Goal: Register for event/course

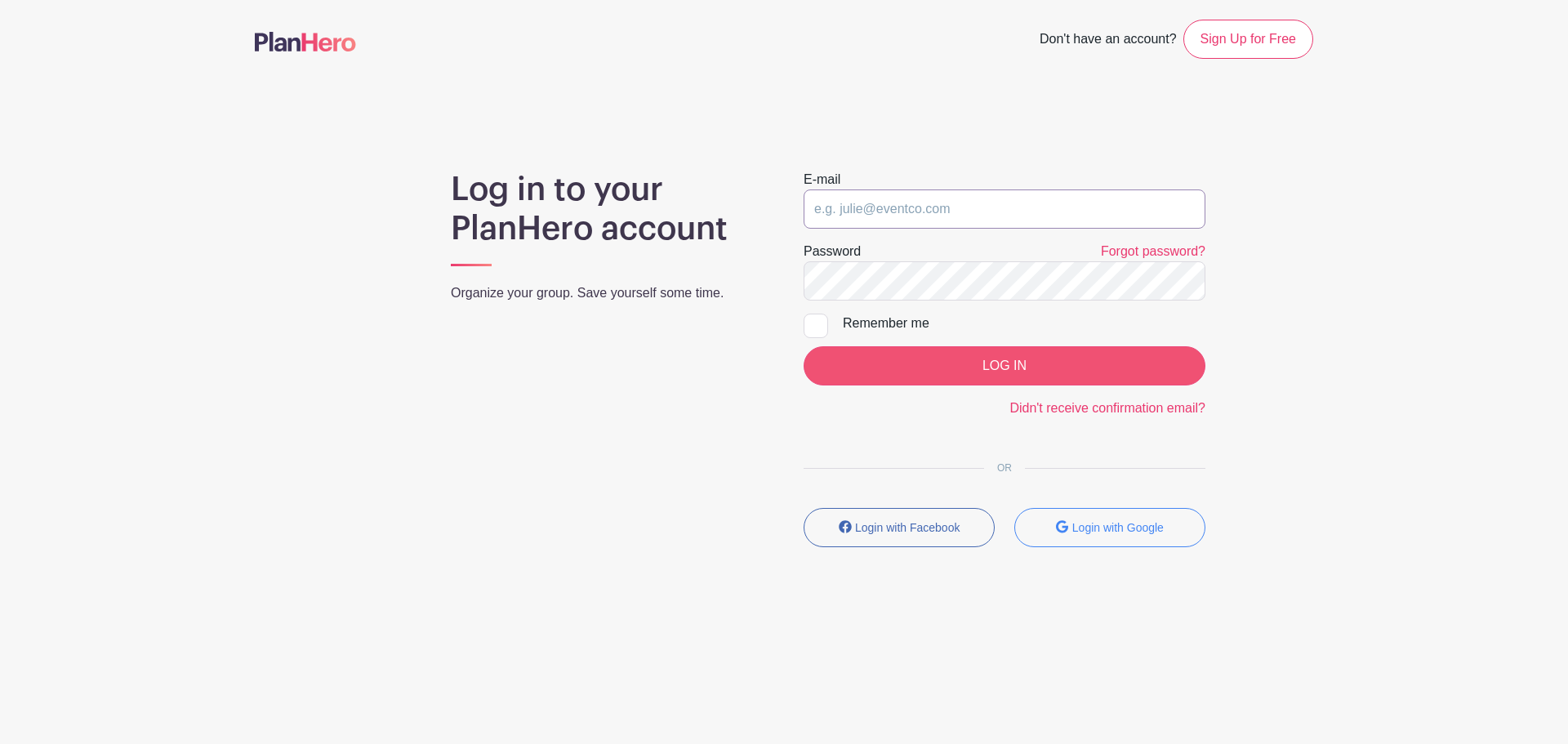
type input "[PERSON_NAME][EMAIL_ADDRESS][DOMAIN_NAME]"
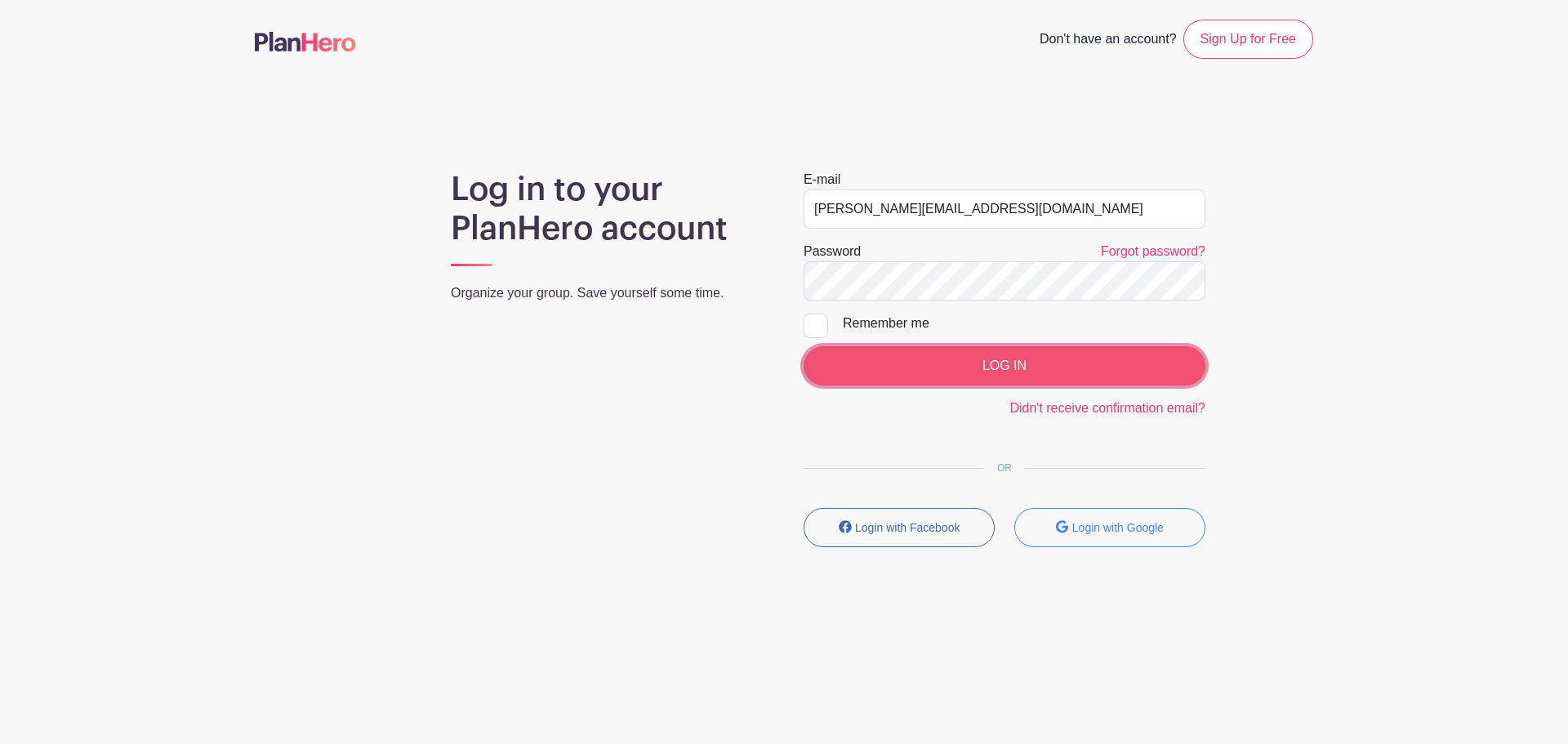
click at [1000, 372] on input "LOG IN" at bounding box center [1005, 366] width 402 height 39
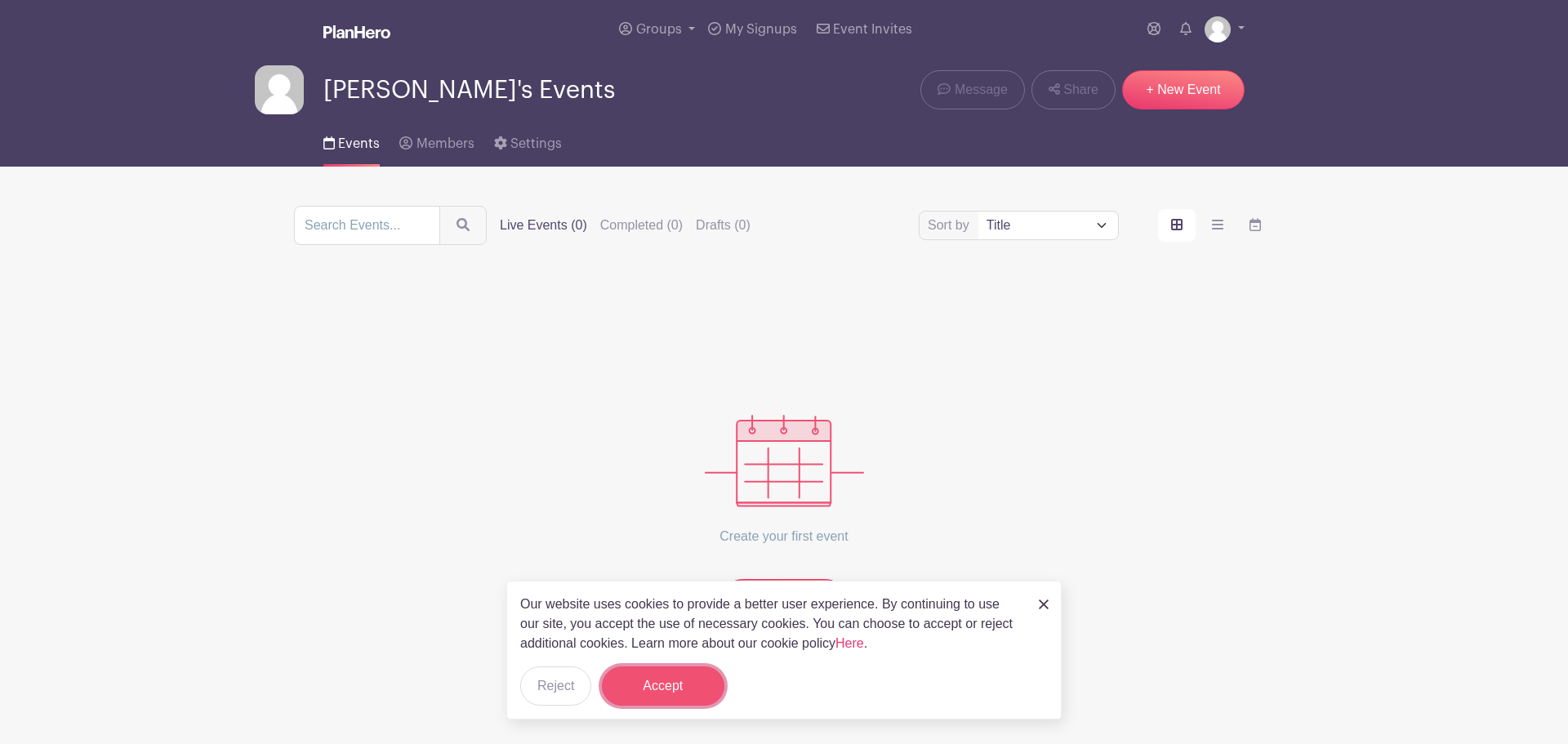
click at [687, 671] on button "Accept" at bounding box center [664, 686] width 122 height 39
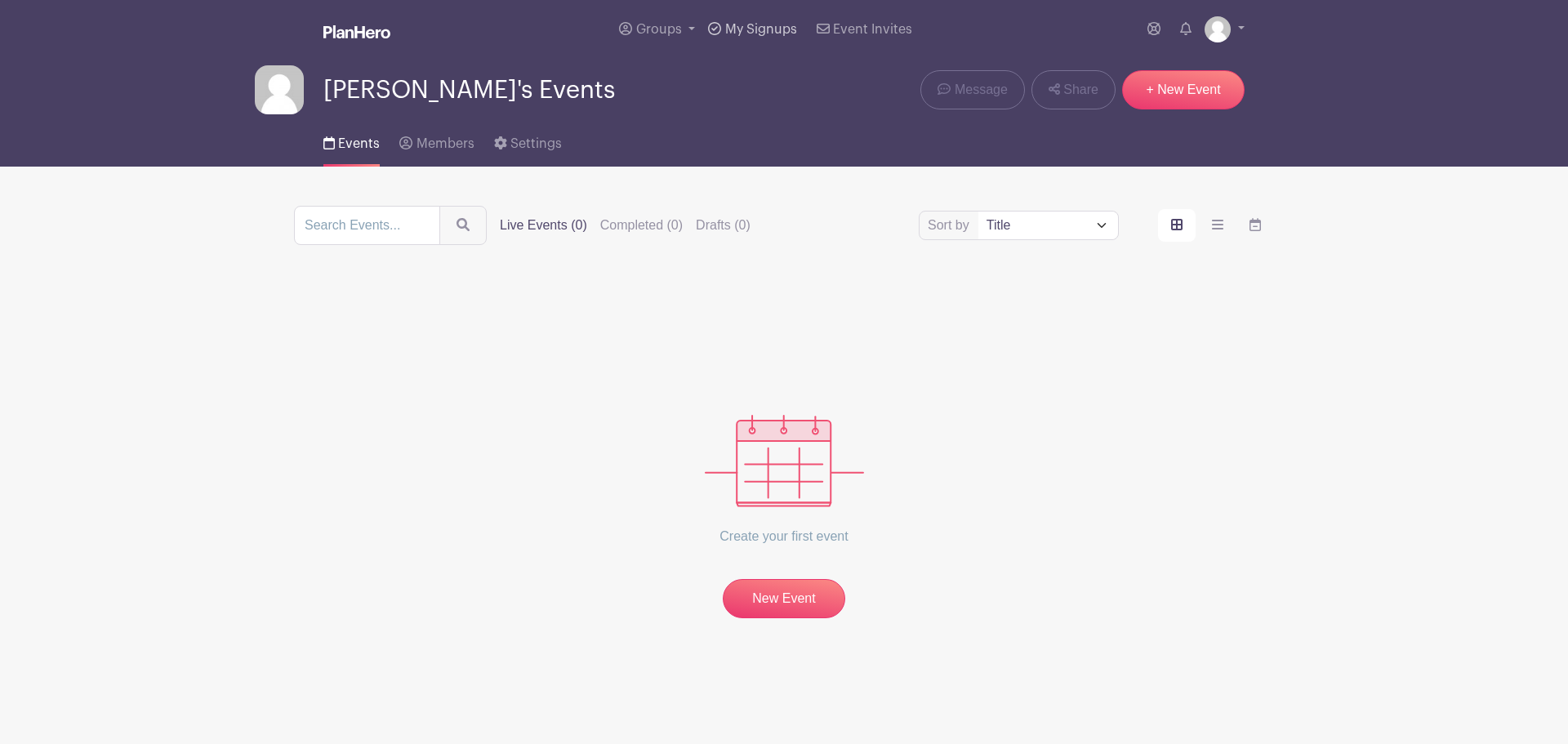
click at [733, 33] on span "My Signups" at bounding box center [761, 29] width 72 height 13
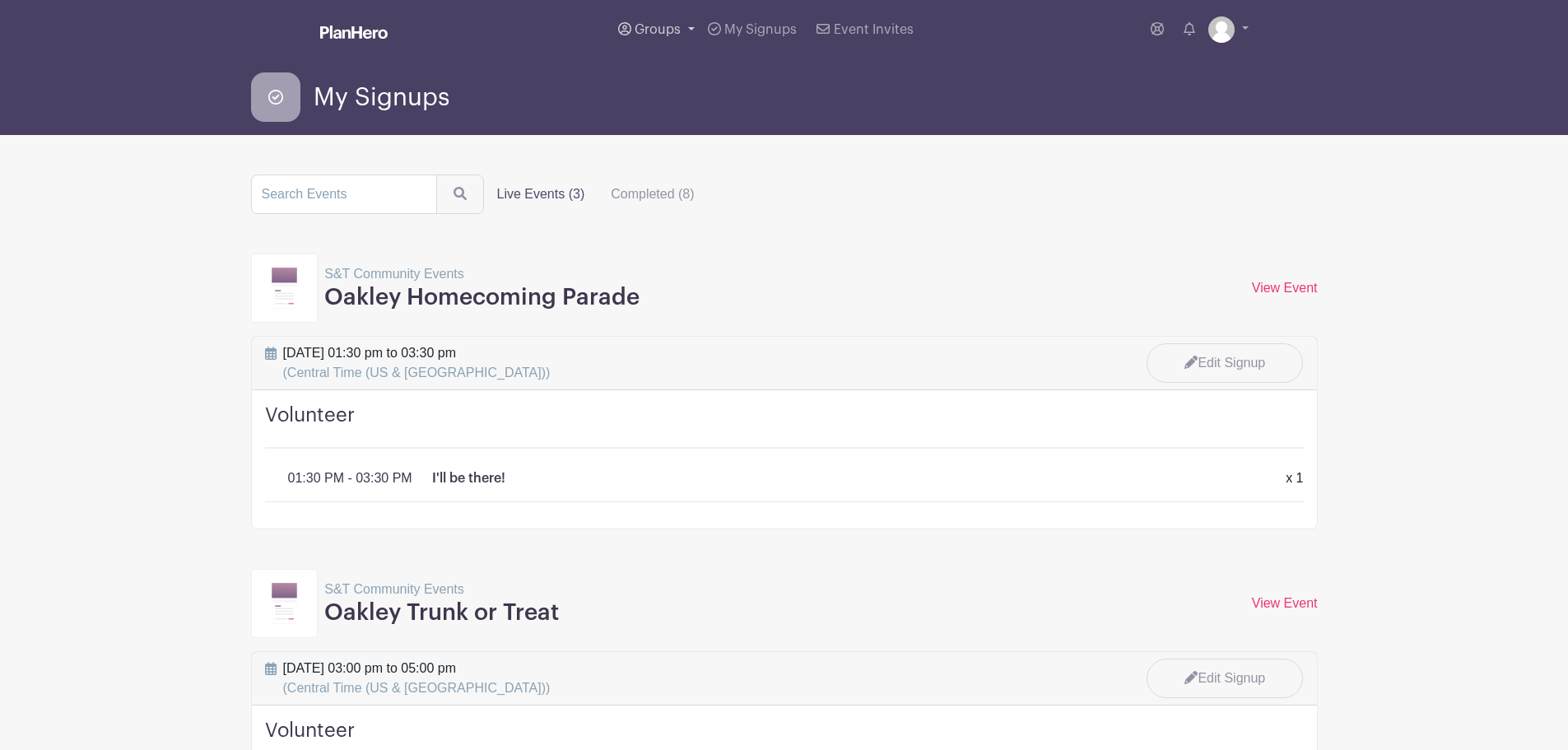
click at [655, 28] on span "Groups" at bounding box center [658, 29] width 46 height 13
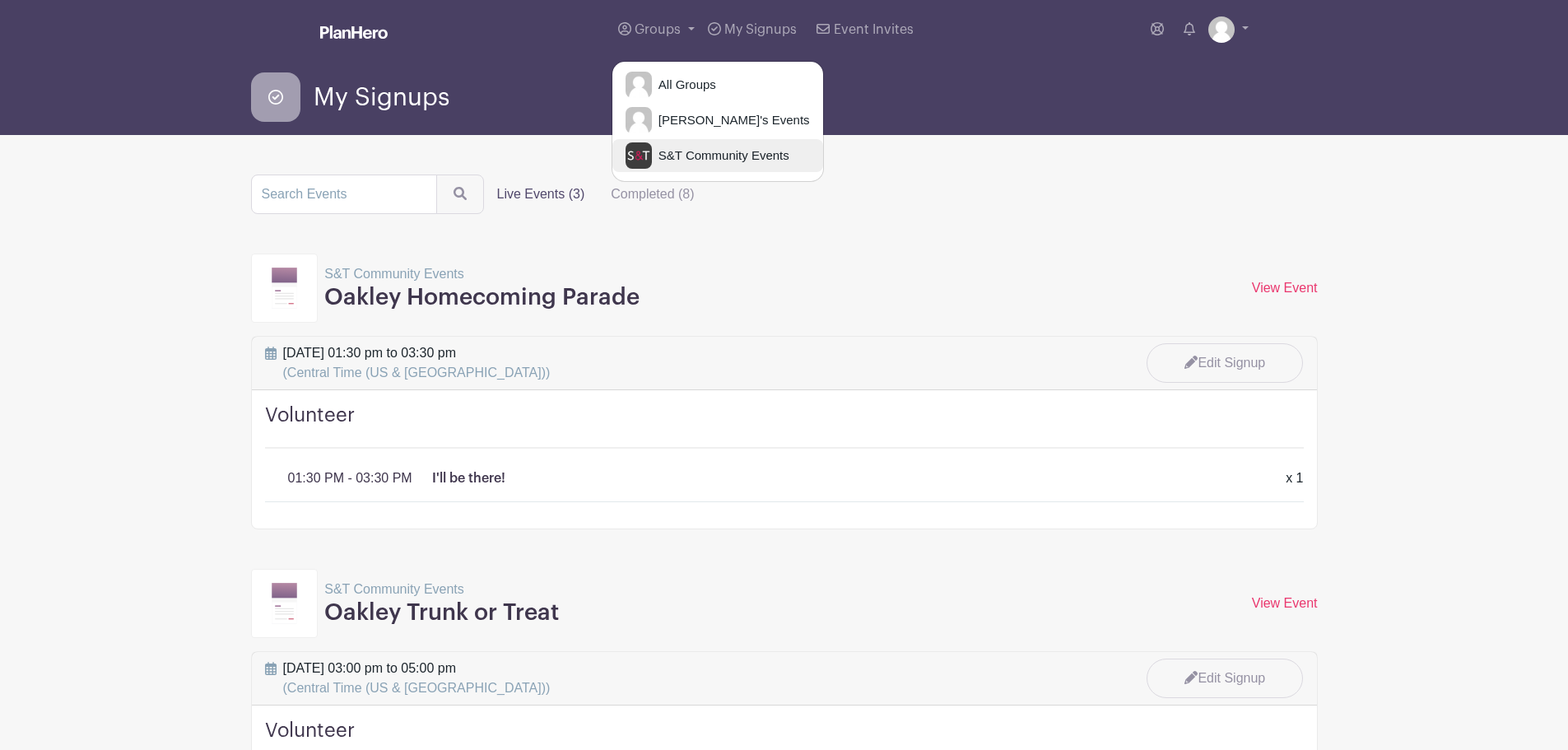
click at [701, 155] on span "S&T Community Events" at bounding box center [720, 156] width 137 height 19
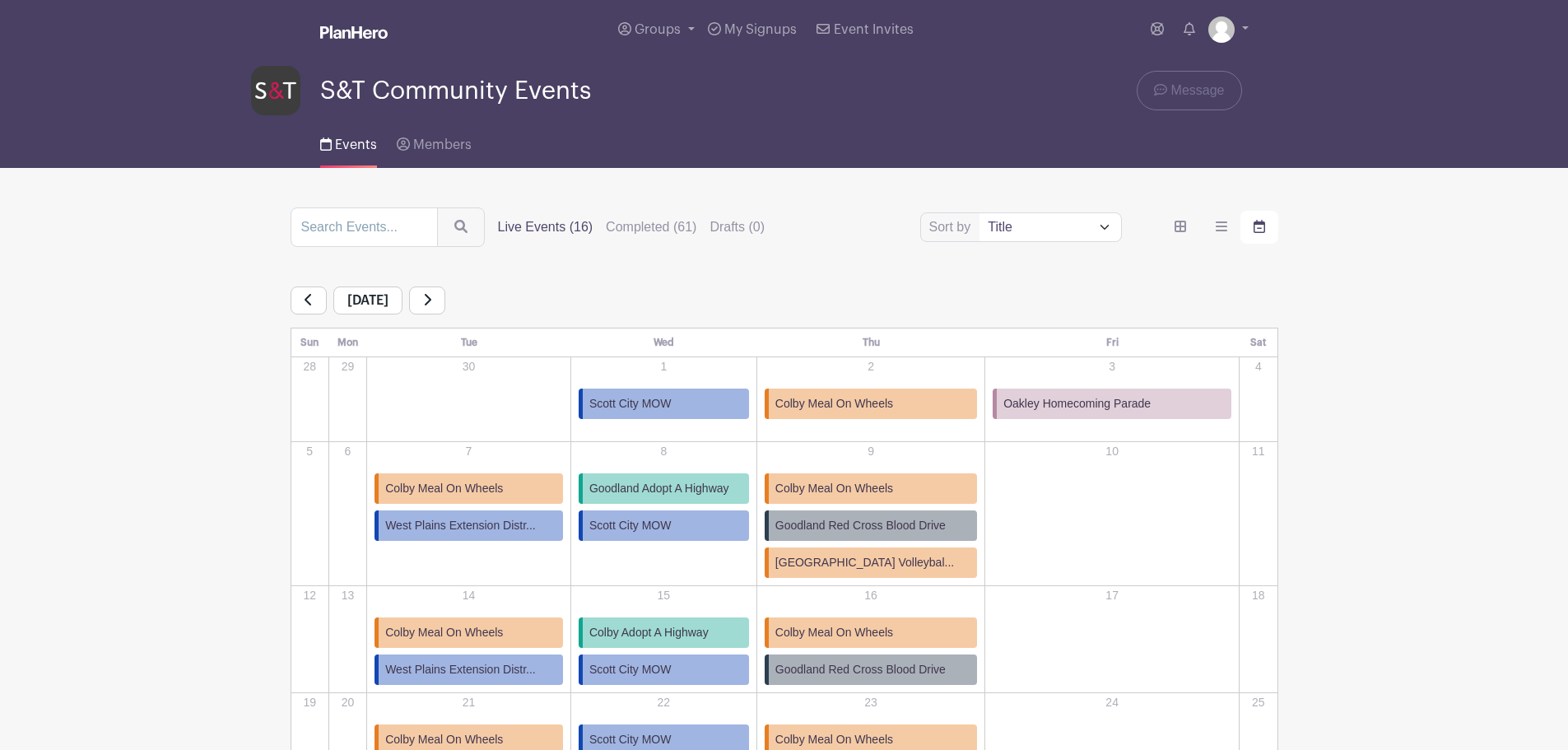
click at [445, 292] on link at bounding box center [427, 300] width 36 height 28
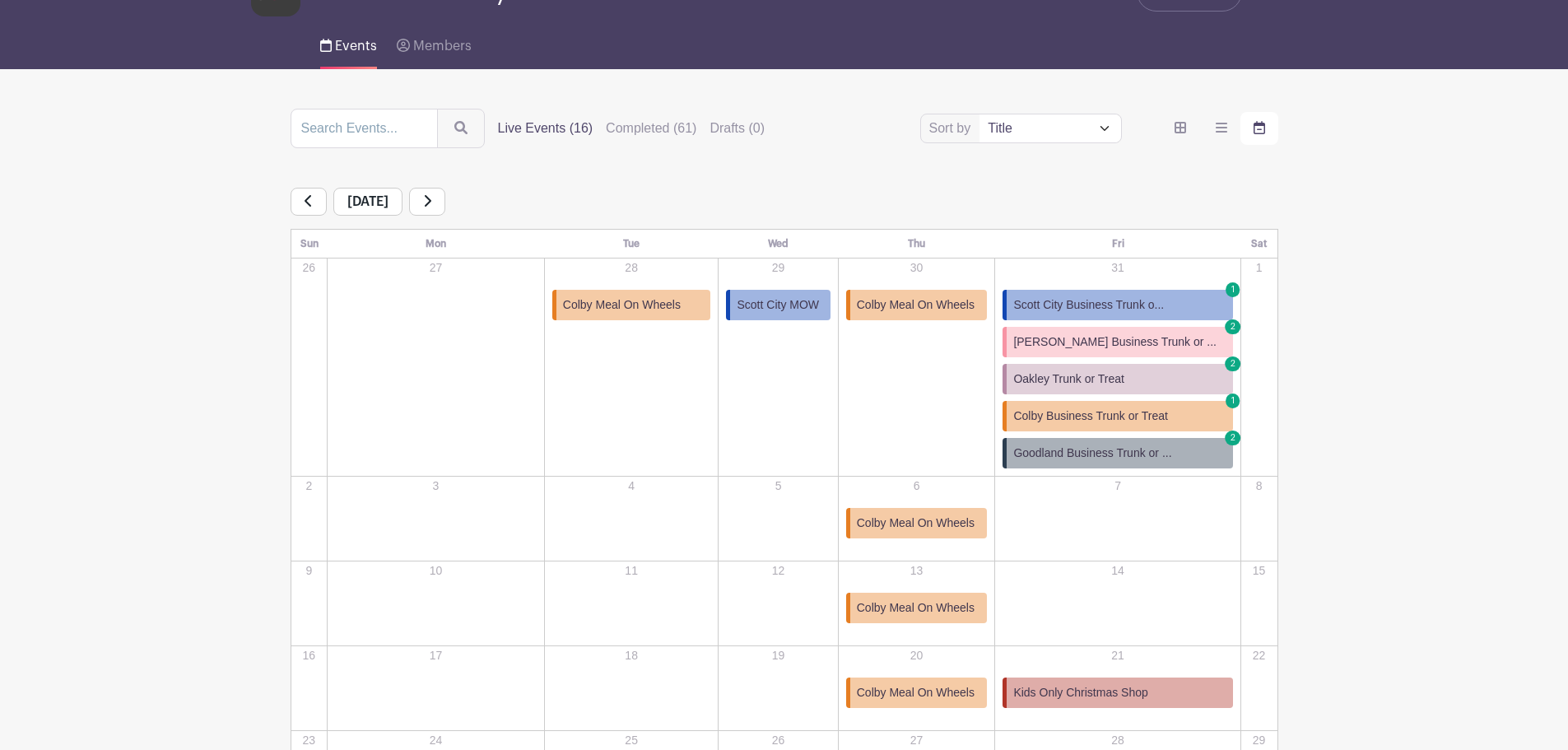
scroll to position [83, 0]
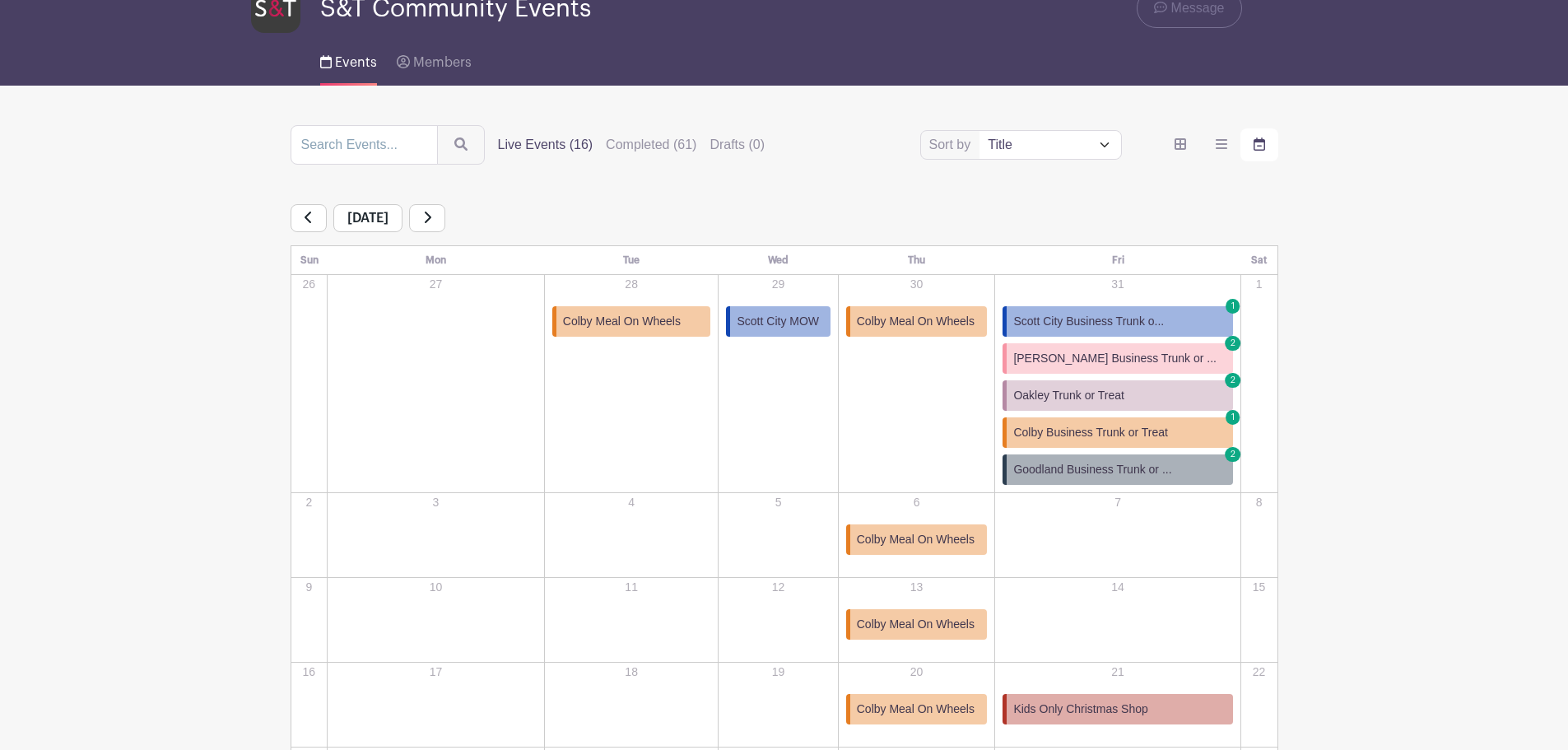
click at [300, 213] on link at bounding box center [308, 218] width 36 height 28
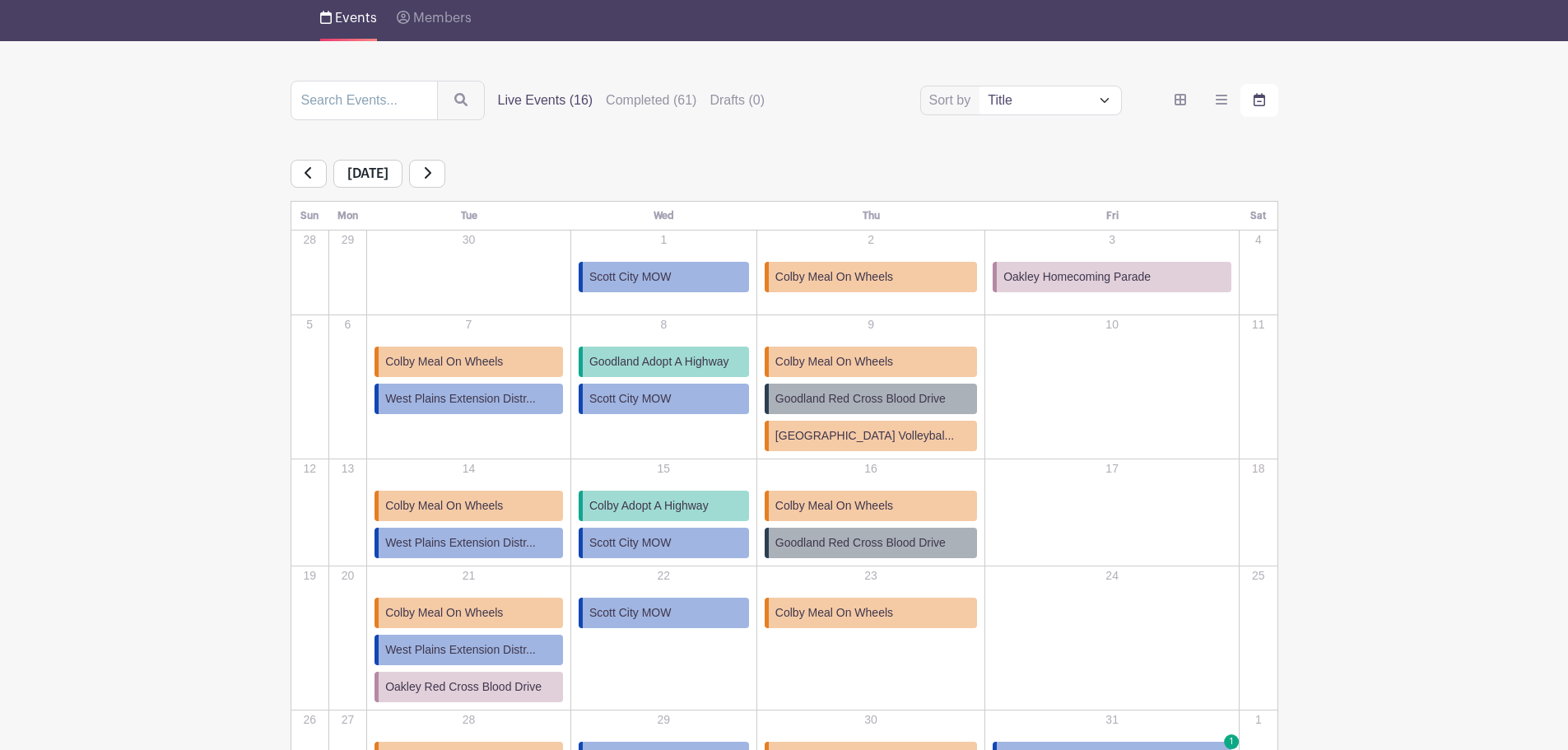
scroll to position [165, 0]
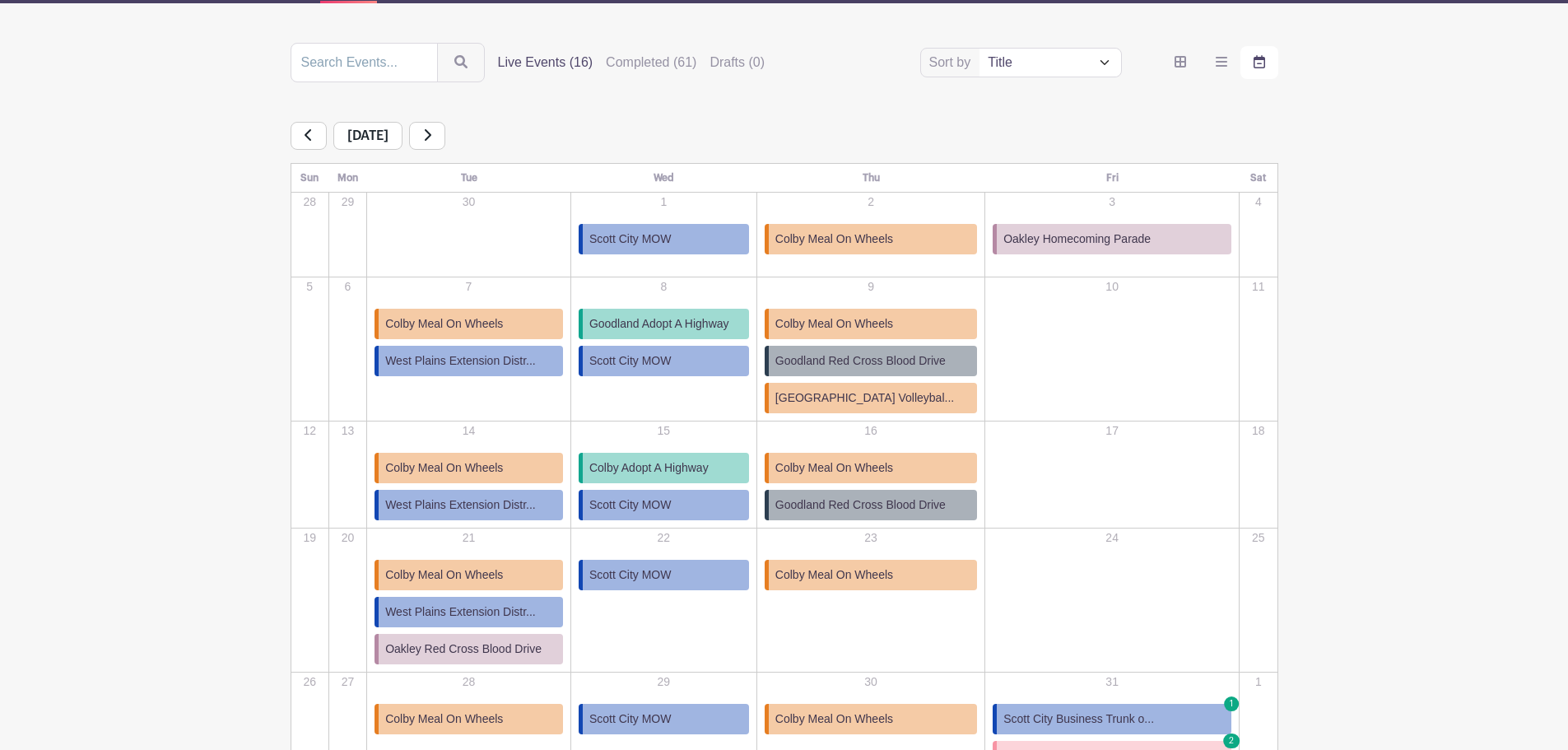
click at [488, 321] on span "Colby Meal On Wheels" at bounding box center [444, 324] width 118 height 17
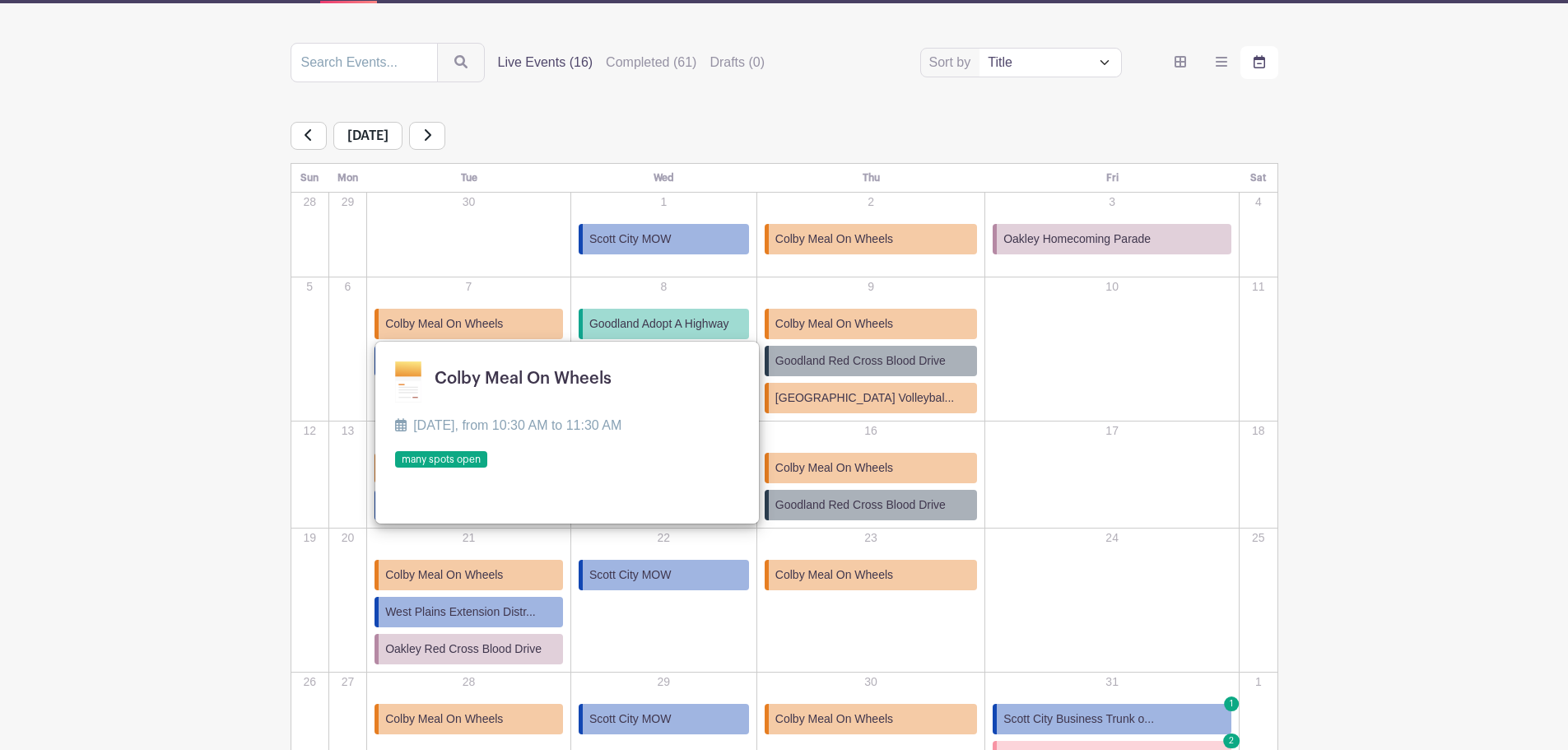
click at [395, 468] on link at bounding box center [395, 468] width 0 height 0
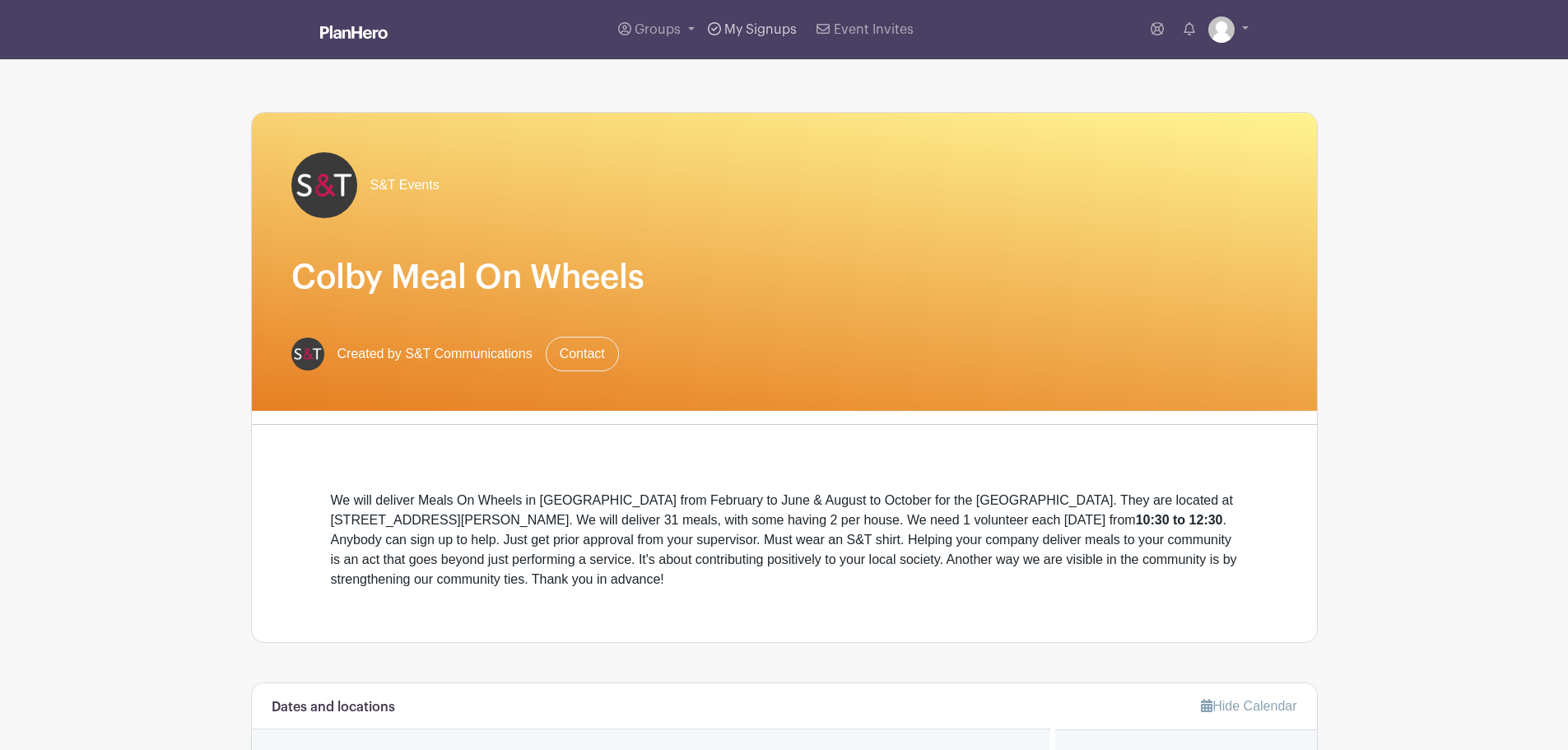
click at [728, 22] on link "My Signups" at bounding box center [752, 29] width 102 height 59
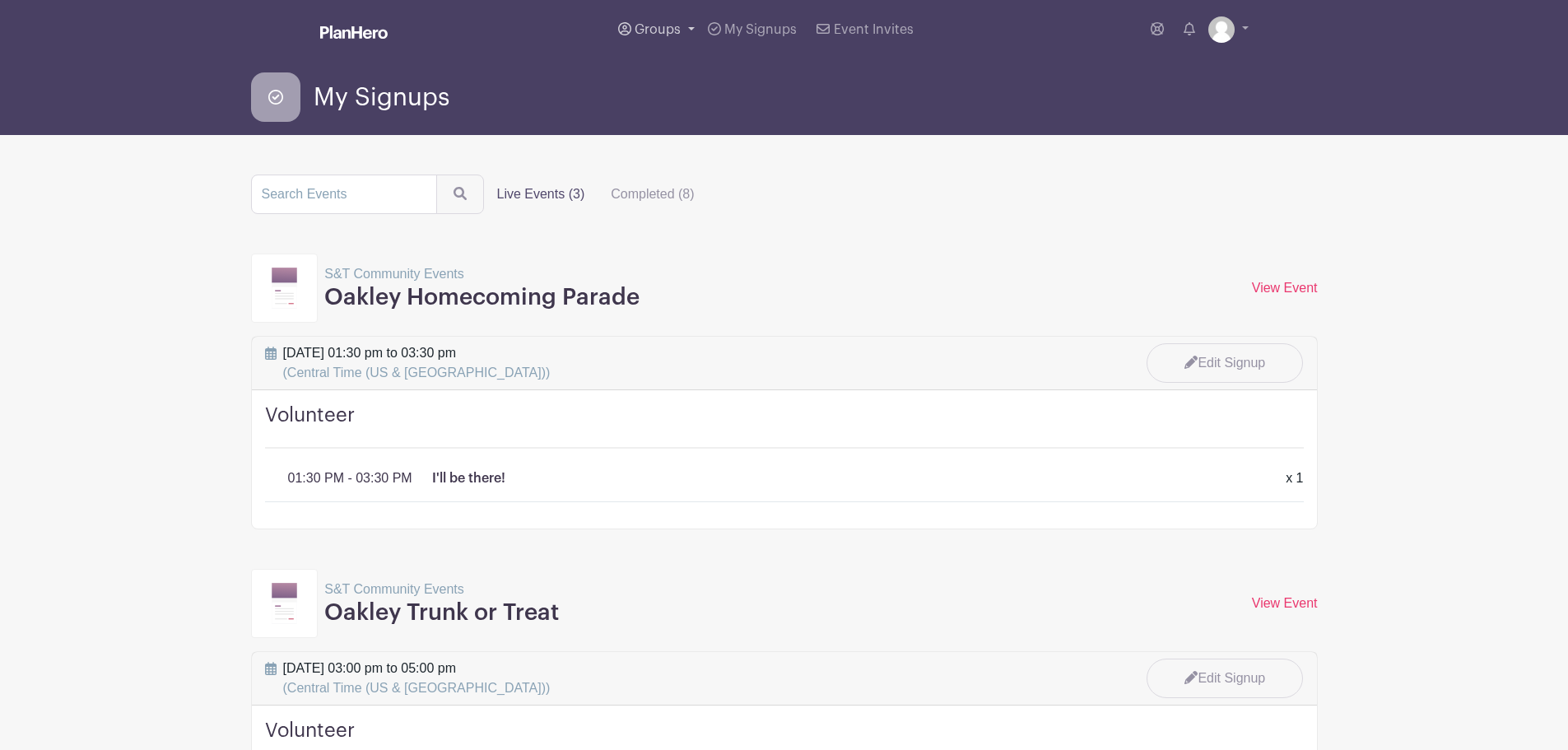
click at [677, 29] on span "Groups" at bounding box center [658, 29] width 46 height 13
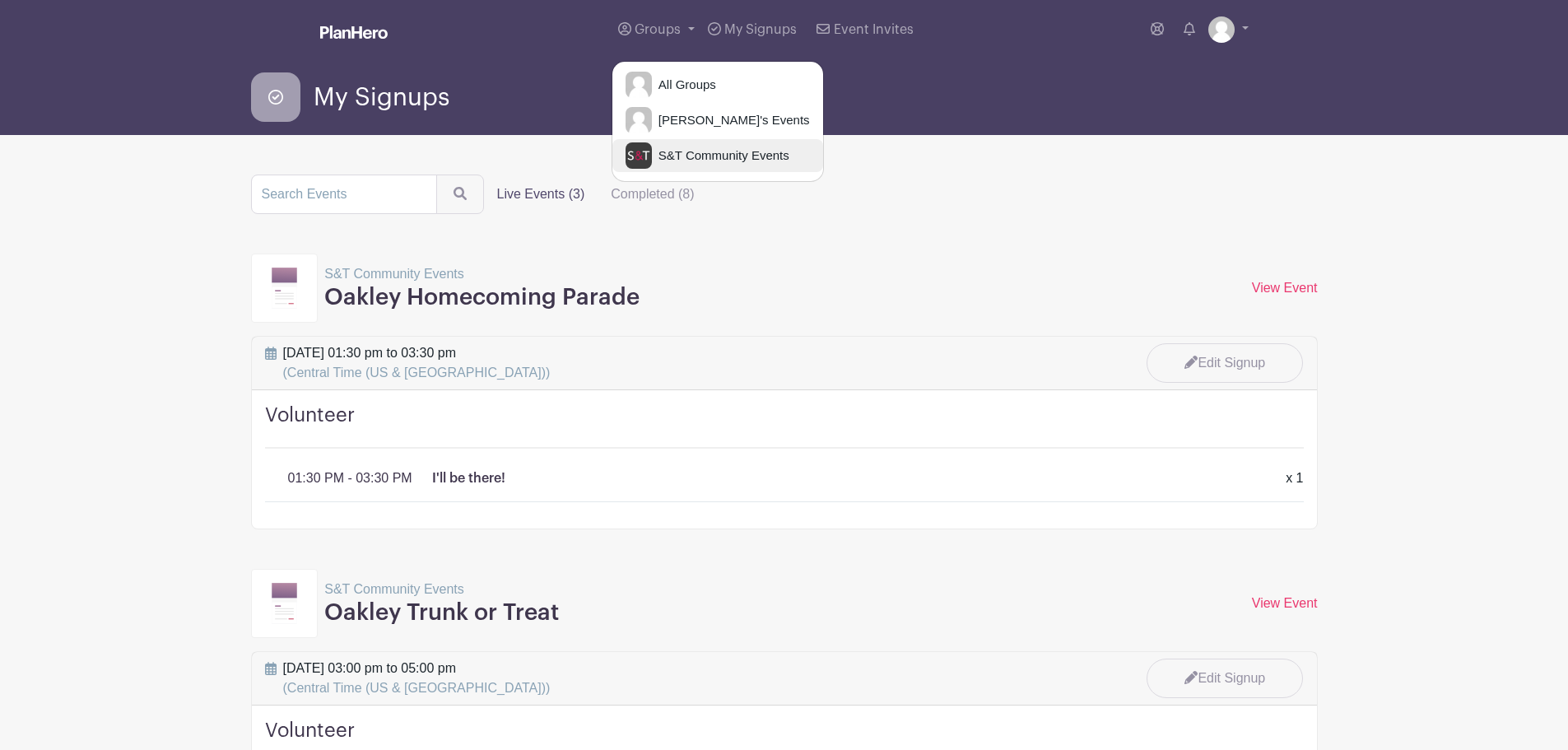
click at [702, 158] on span "S&T Community Events" at bounding box center [720, 156] width 137 height 19
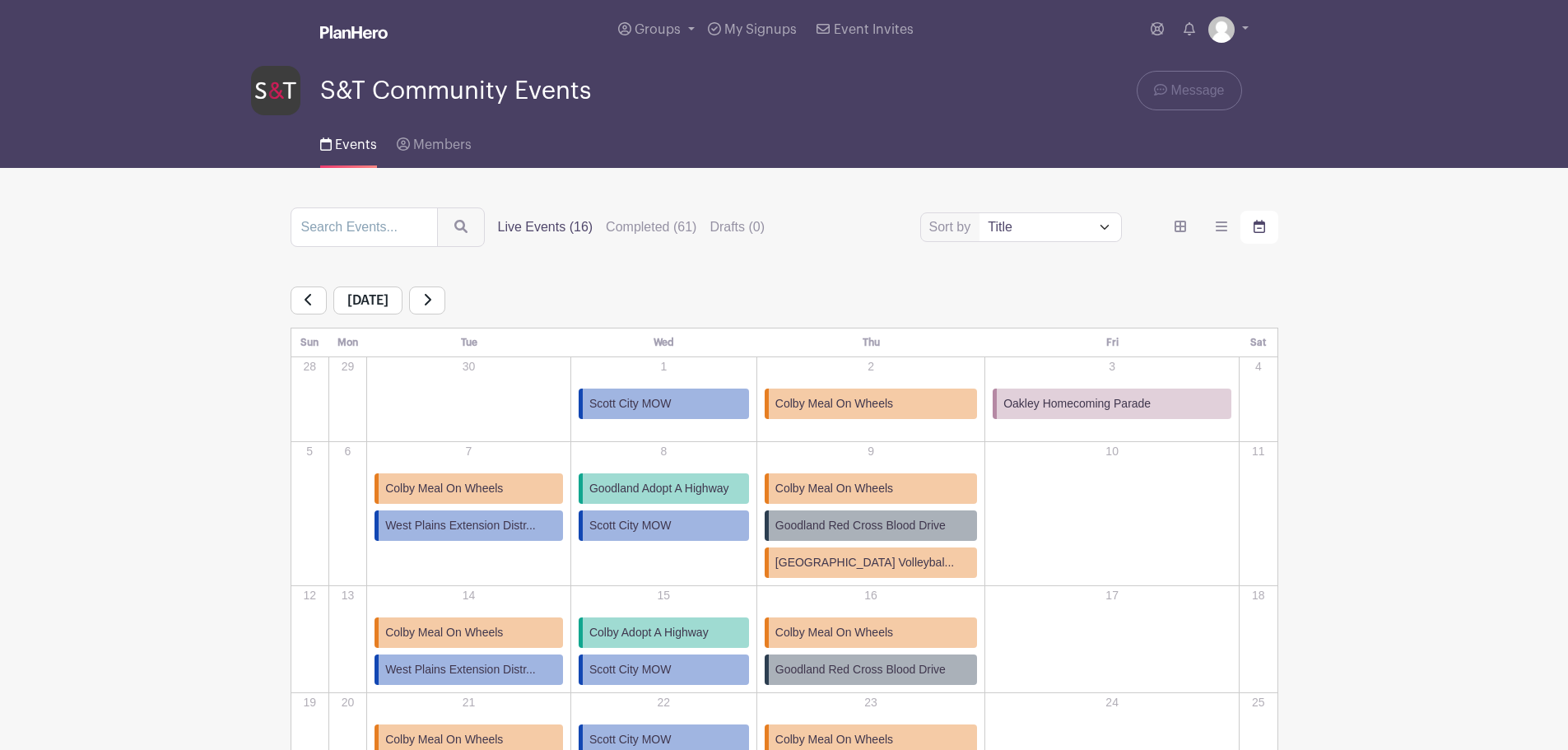
click at [445, 293] on link at bounding box center [427, 300] width 36 height 28
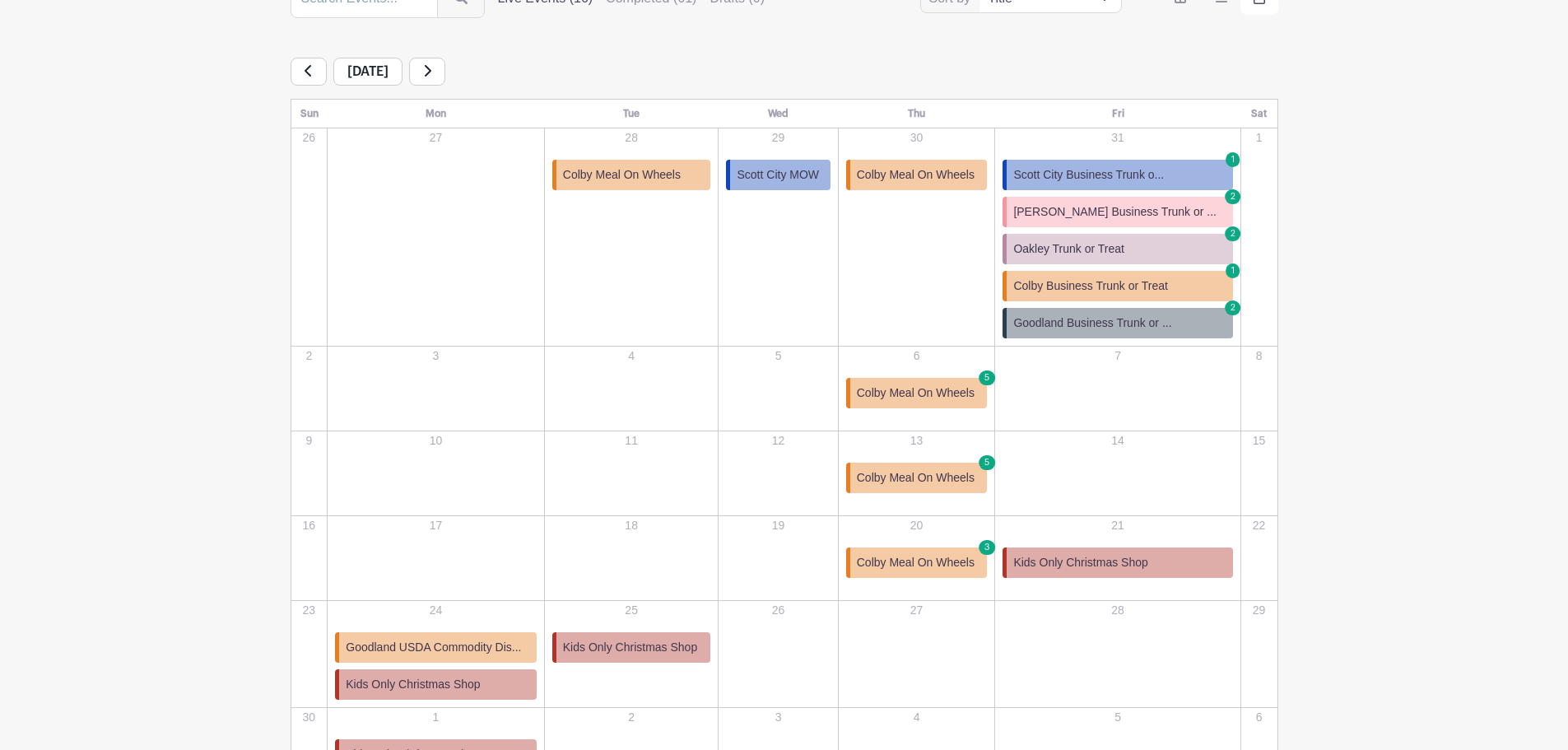
scroll to position [248, 0]
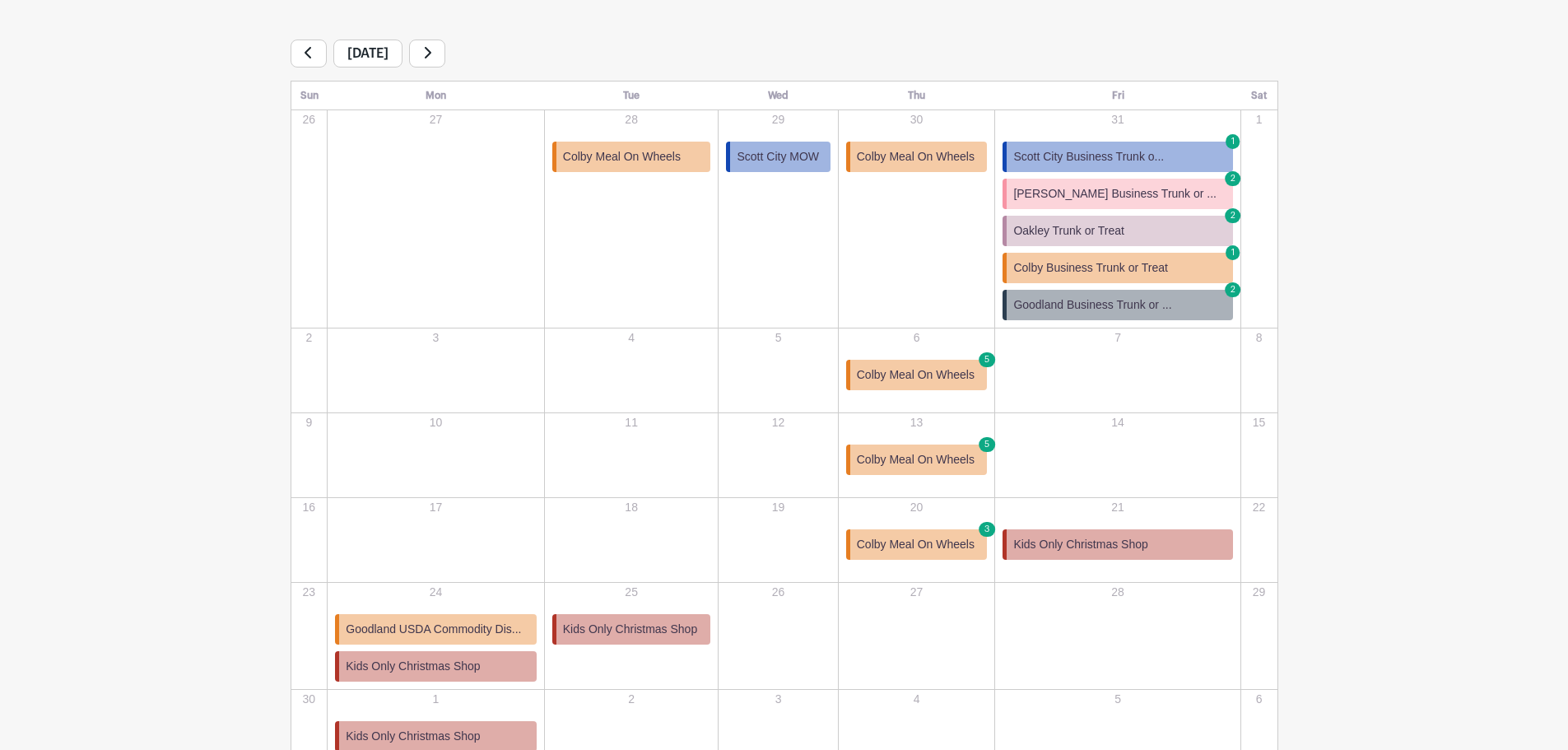
click at [948, 545] on span "Colby Meal On Wheels" at bounding box center [916, 545] width 118 height 17
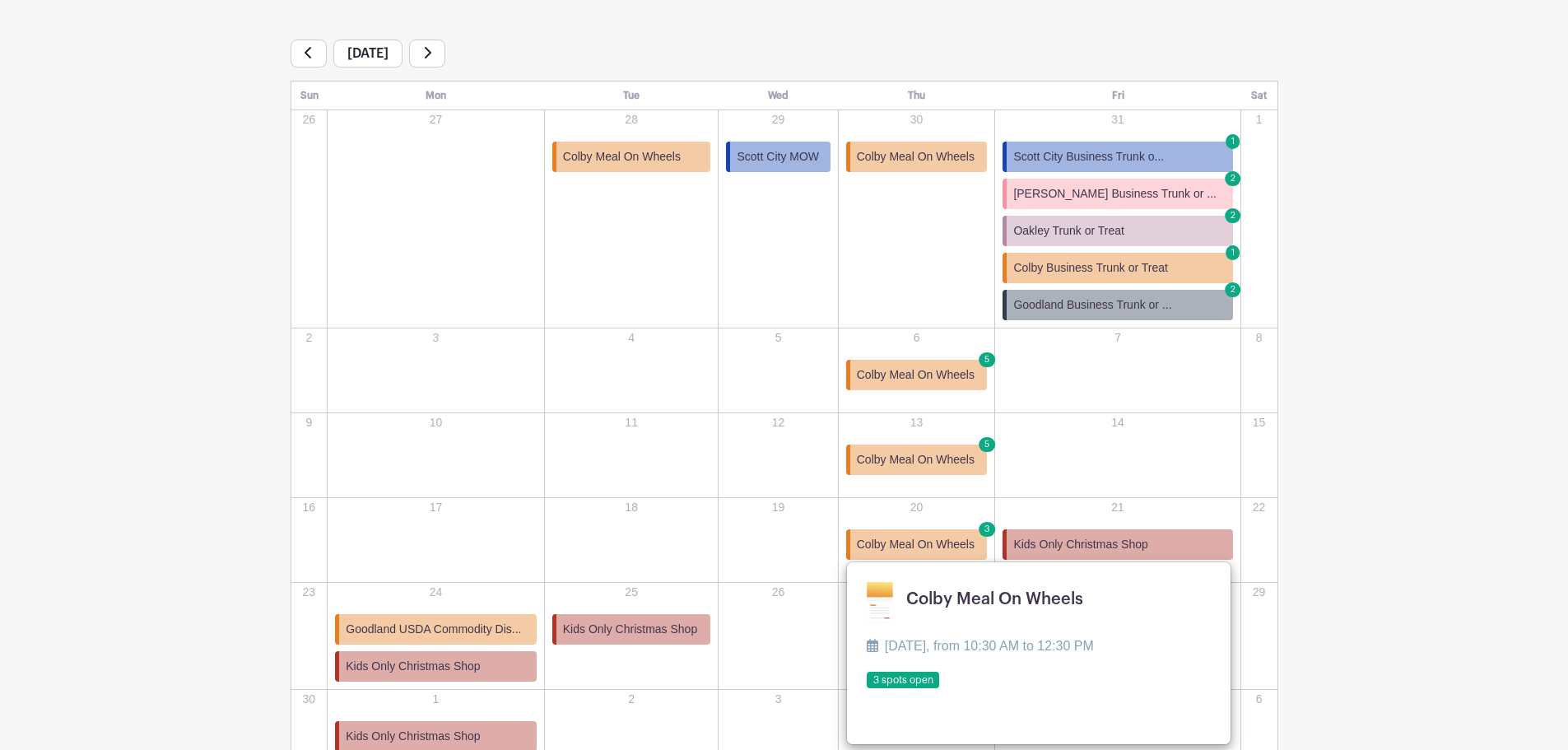
click at [866, 689] on link at bounding box center [866, 689] width 0 height 0
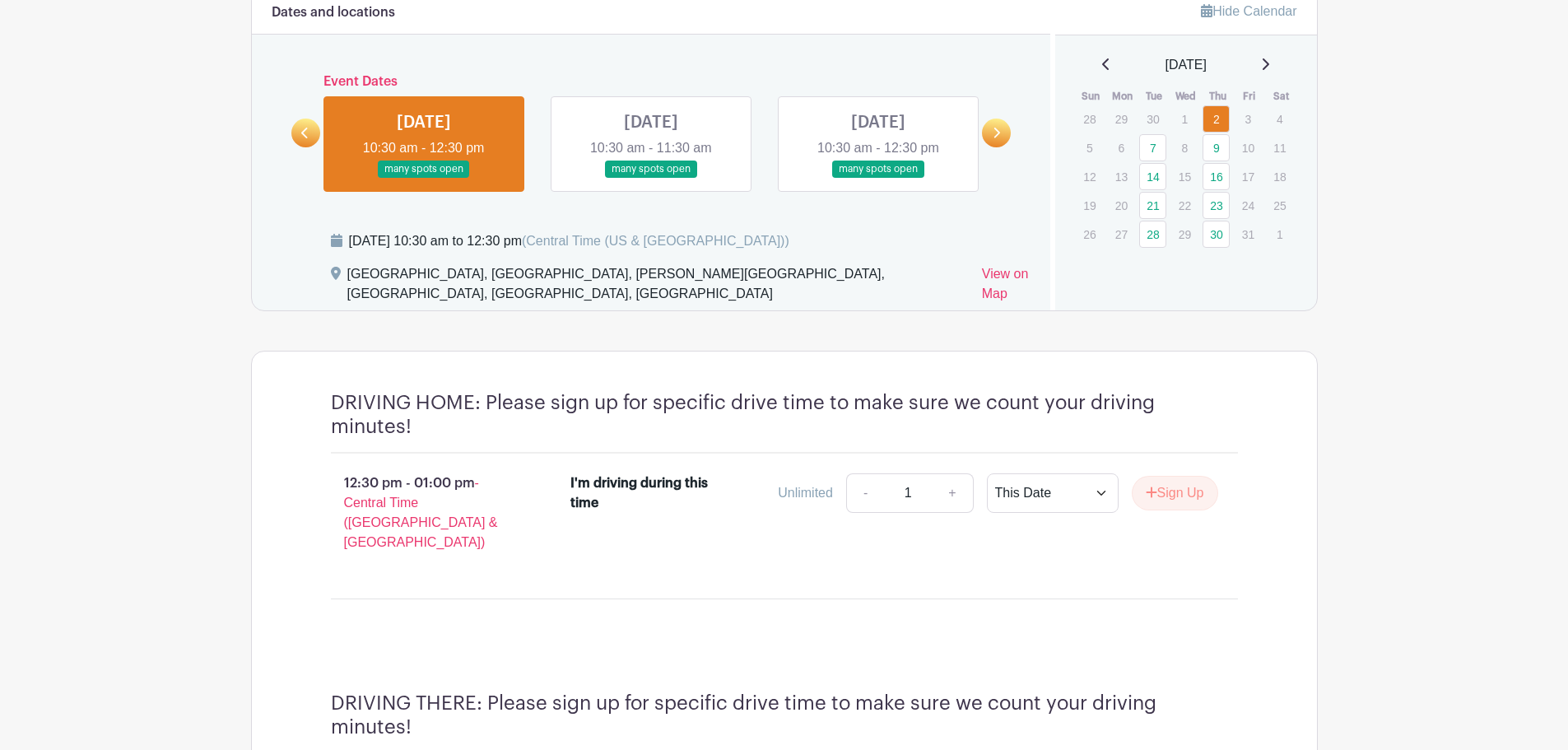
scroll to position [696, 0]
click at [651, 177] on link at bounding box center [651, 177] width 0 height 0
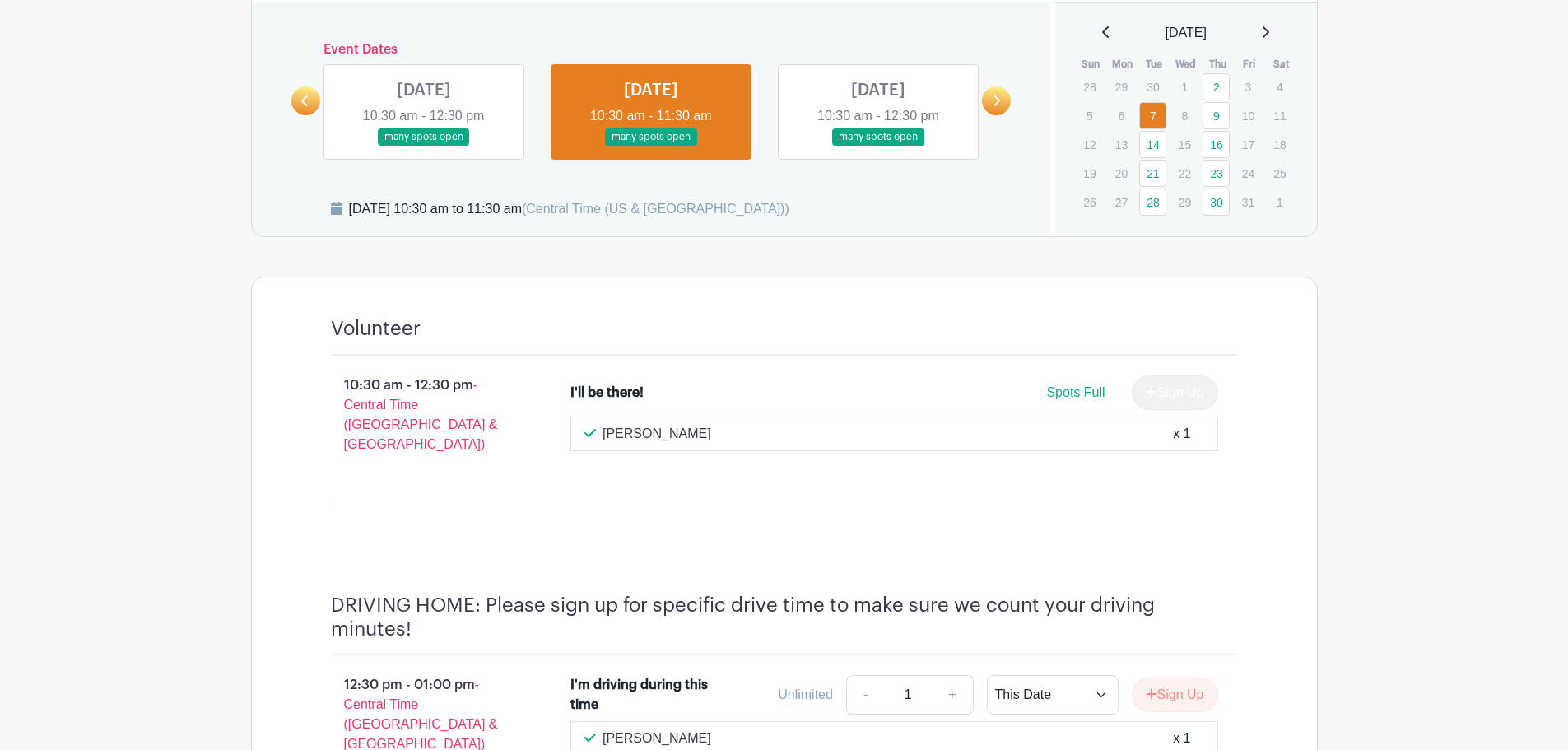
scroll to position [696, 0]
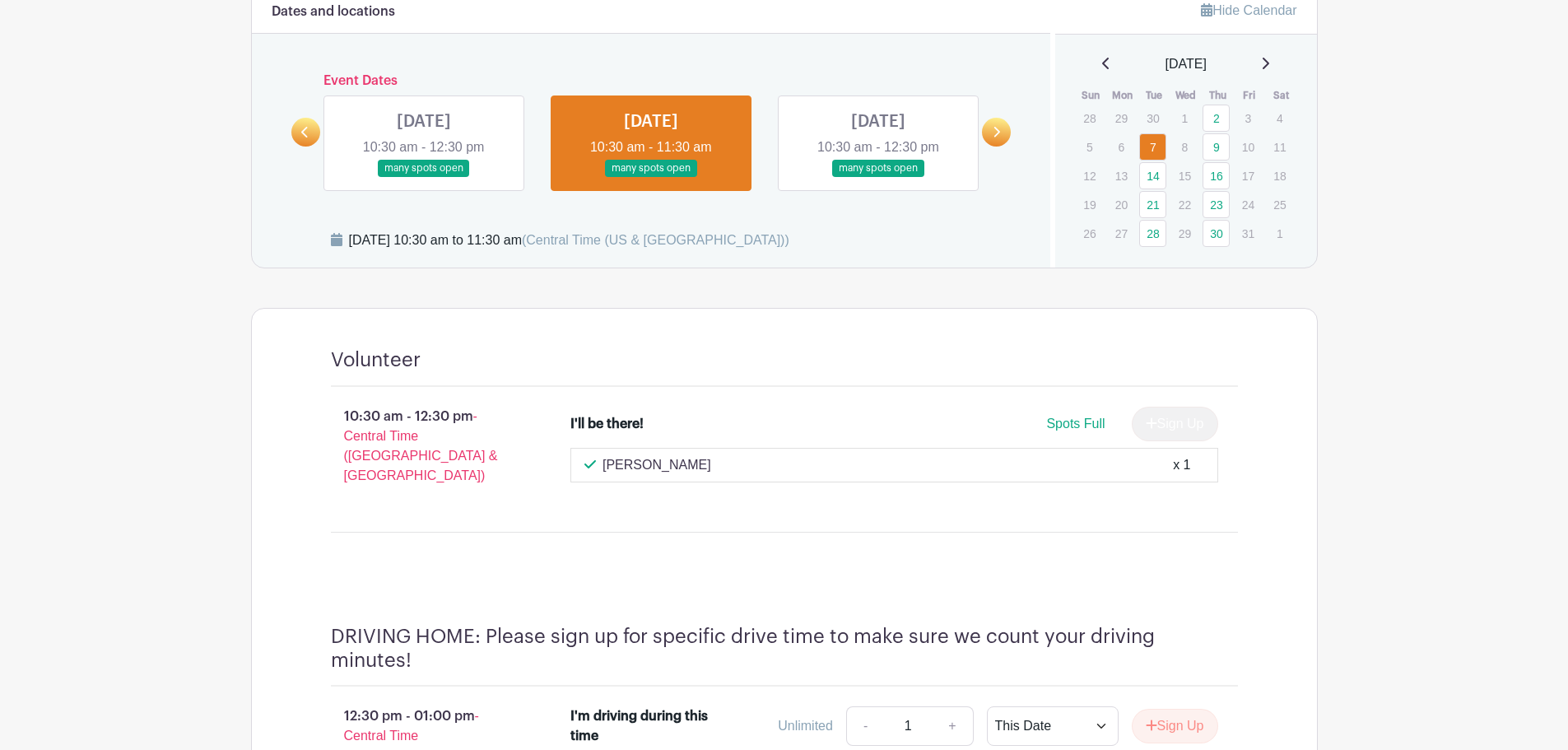
click at [878, 177] on link at bounding box center [878, 177] width 0 height 0
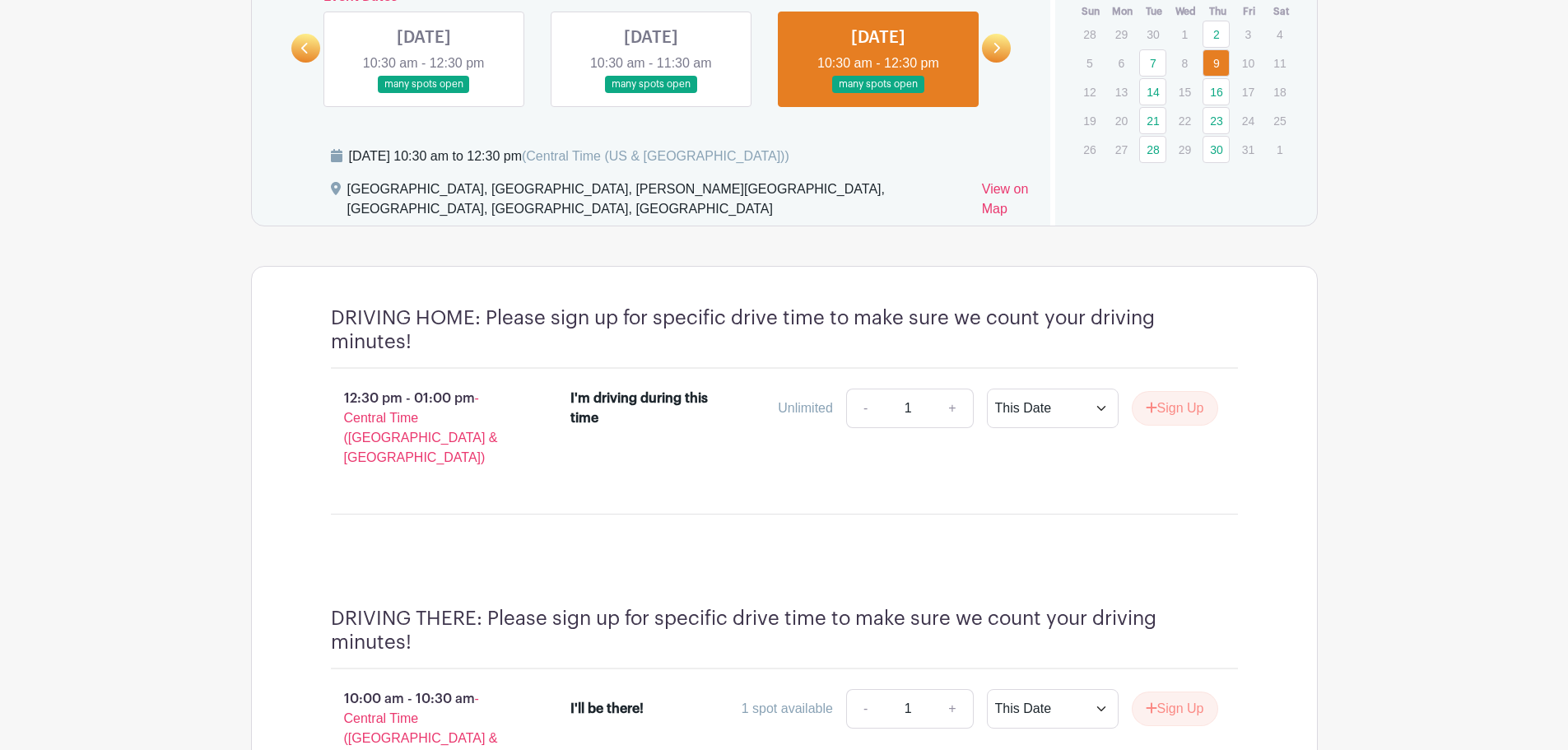
scroll to position [779, 0]
click at [1002, 54] on link at bounding box center [996, 49] width 29 height 29
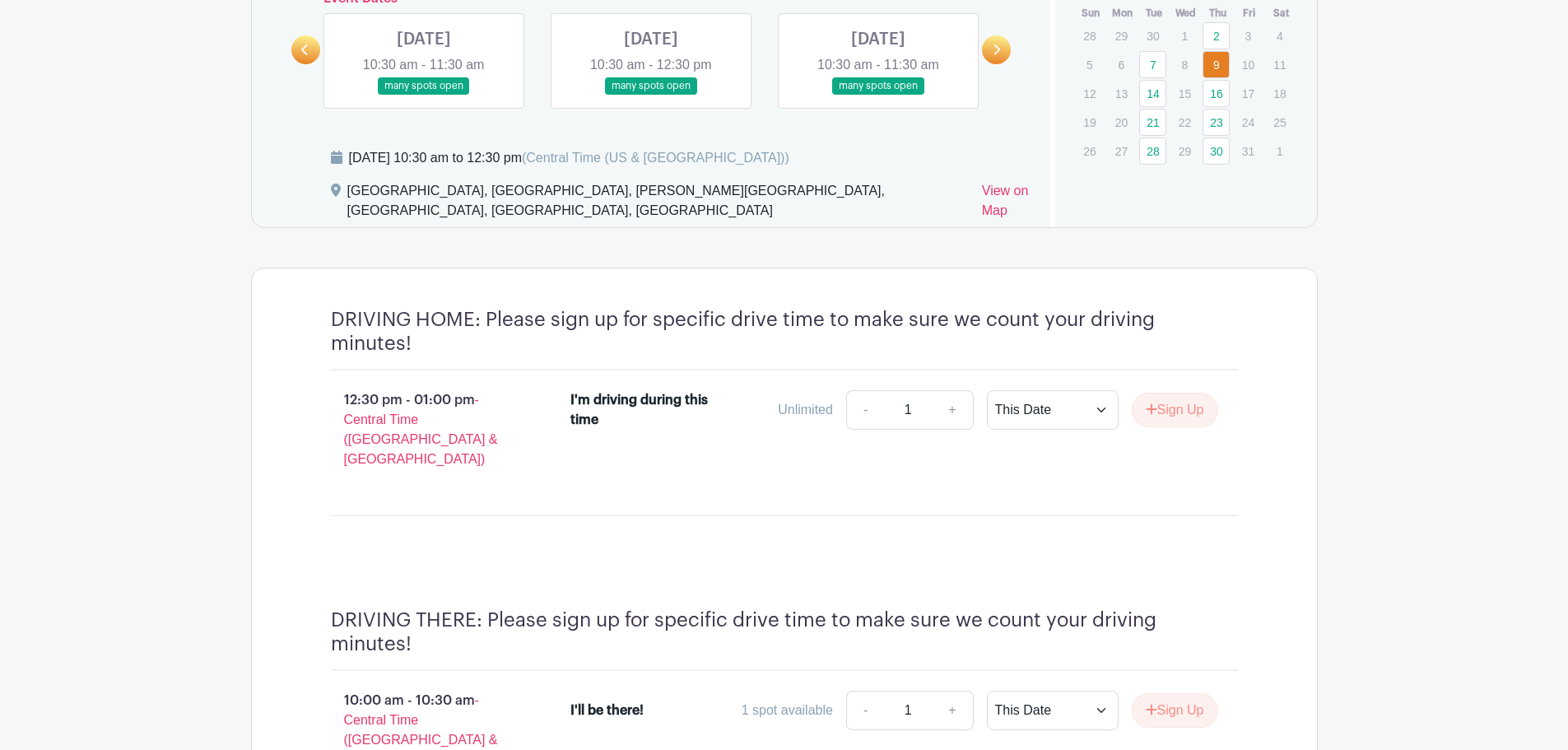
click at [990, 50] on link at bounding box center [996, 49] width 29 height 29
click at [878, 95] on link at bounding box center [878, 95] width 0 height 0
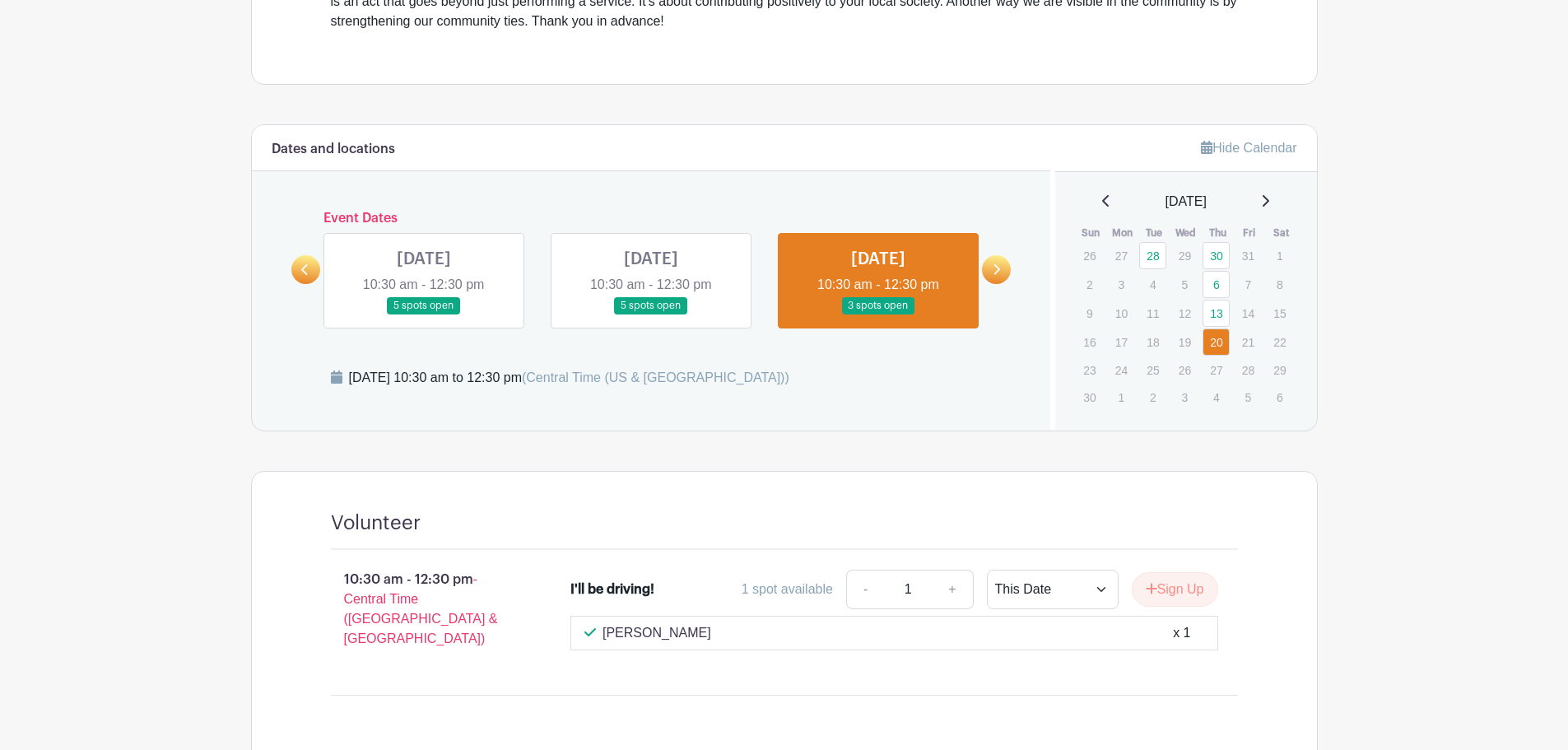
scroll to position [403, 0]
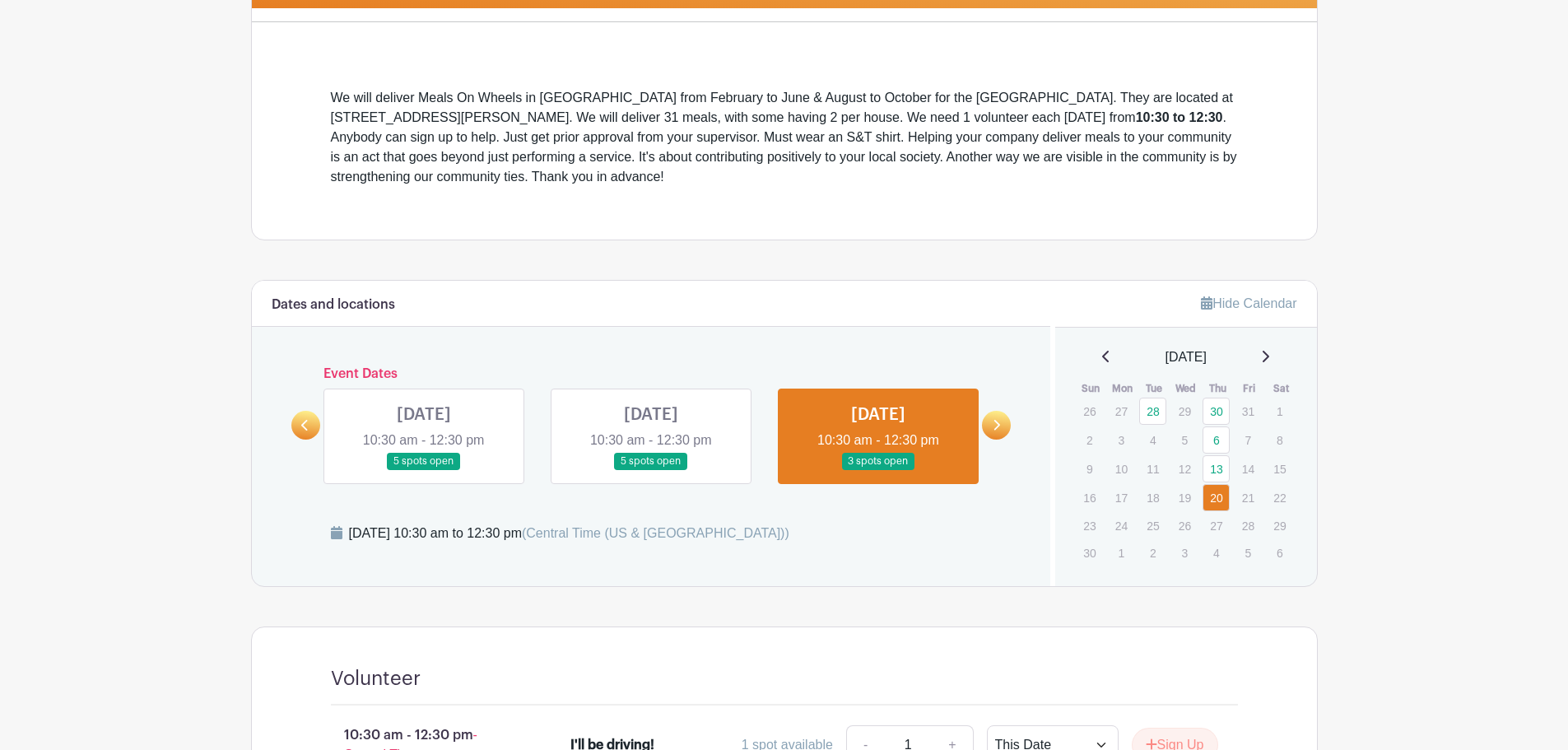
click at [651, 470] on link at bounding box center [651, 470] width 0 height 0
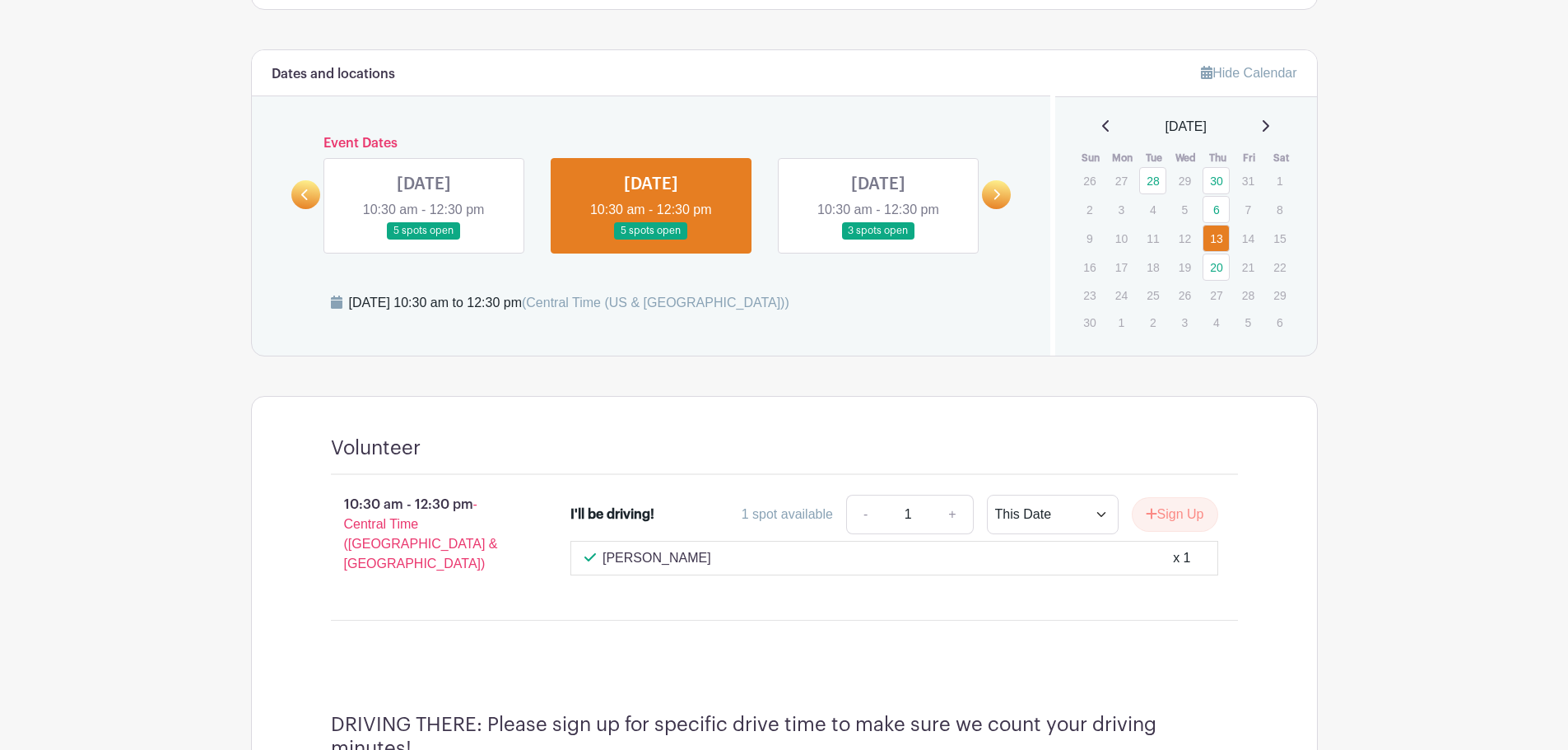
scroll to position [468, 0]
